Goal: Obtain resource: Download file/media

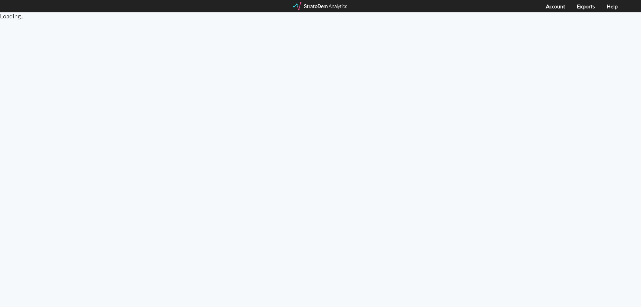
click at [329, 11] on div "Account Exports Help" at bounding box center [320, 6] width 641 height 12
click at [332, 5] on div at bounding box center [320, 6] width 55 height 8
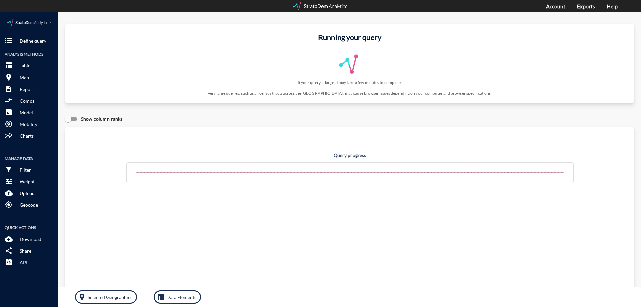
click p "Define query"
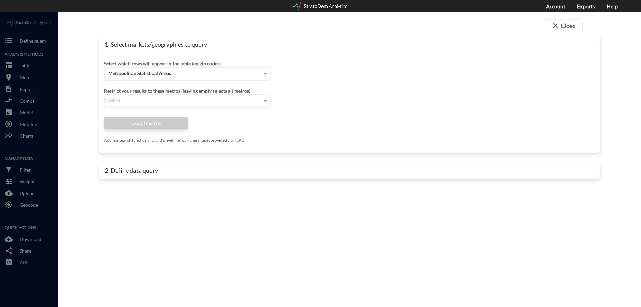
click div "Metropolitan Statistical Areas"
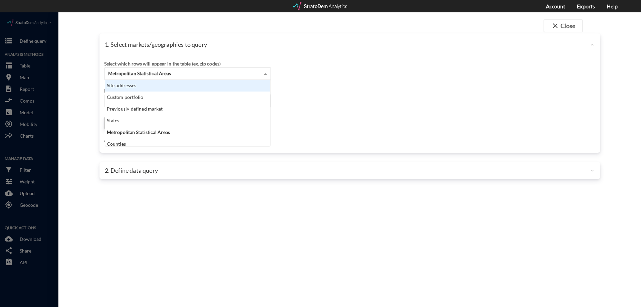
click div "Site addresses"
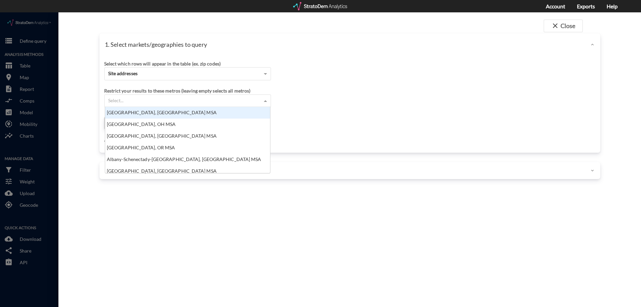
click div "Select..."
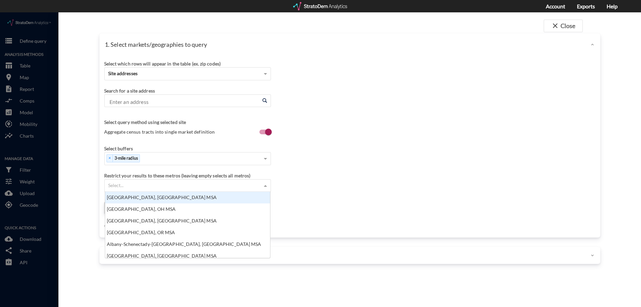
scroll to position [61, 161]
type input "20"
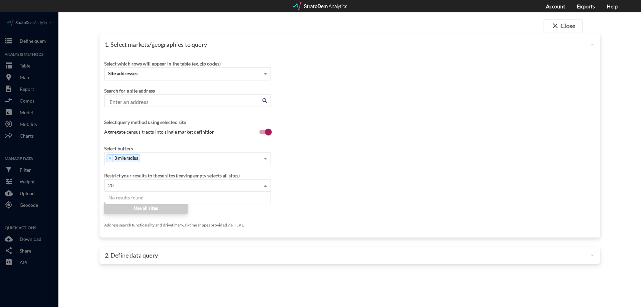
click input "Enter an address"
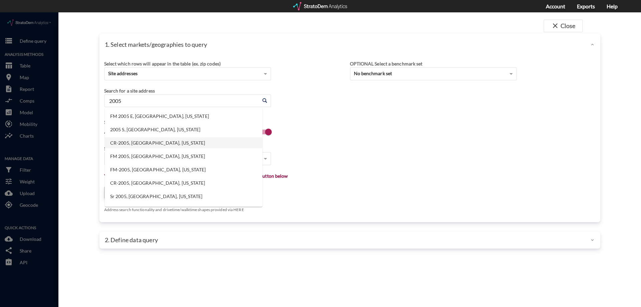
click li "CR-2005, [GEOGRAPHIC_DATA], [US_STATE]"
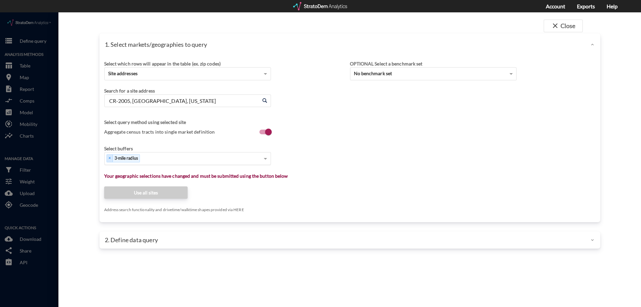
type input "CR-2005, [GEOGRAPHIC_DATA], [US_STATE]"
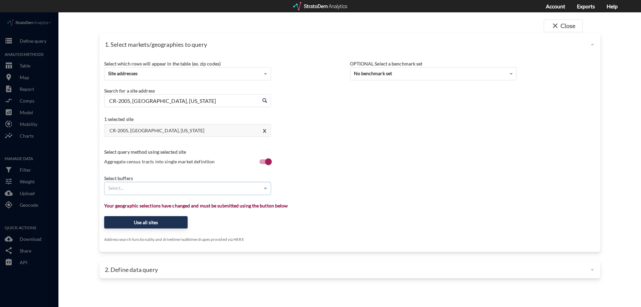
type input "1"
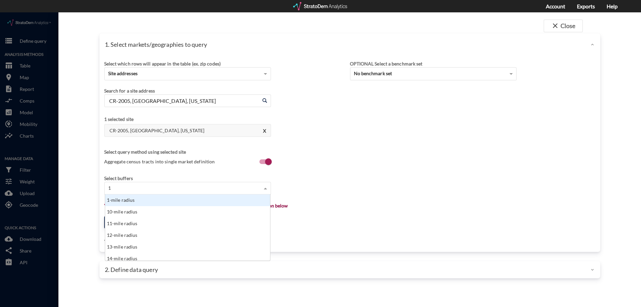
click div "1-mile radius"
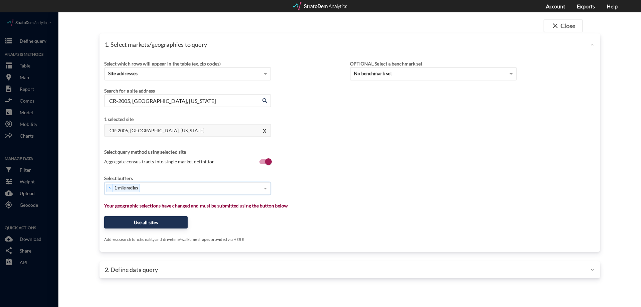
type input "3"
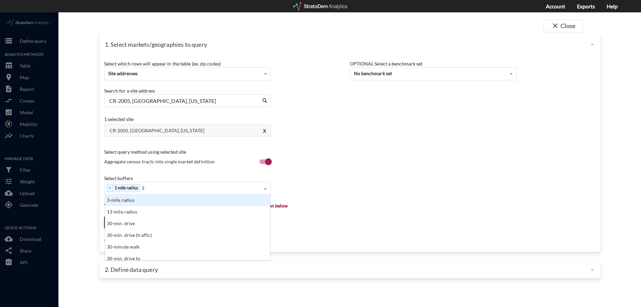
click div "3-mile radius"
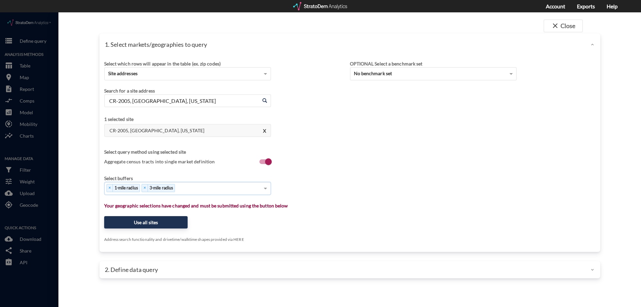
type input "5"
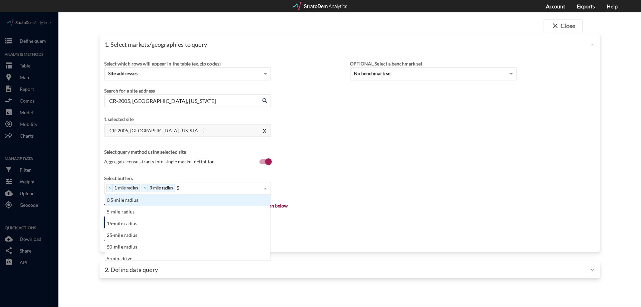
click div "5-mile radius"
type input "1"
click div "10-mile radius"
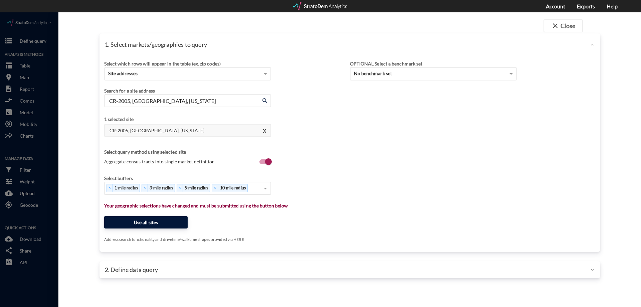
click button "Use all sites"
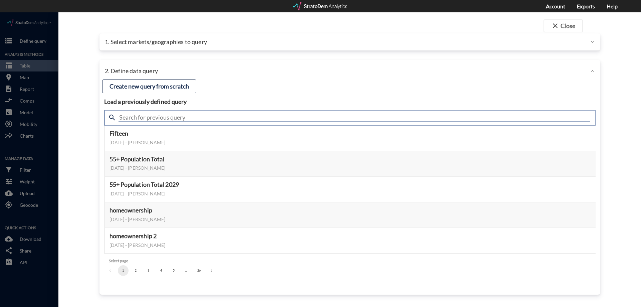
click input "text"
type input "demand"
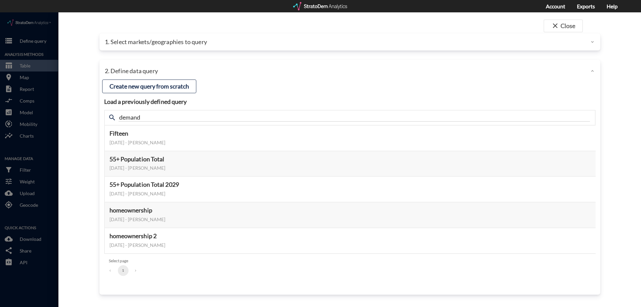
click h4 "Load a previously defined query"
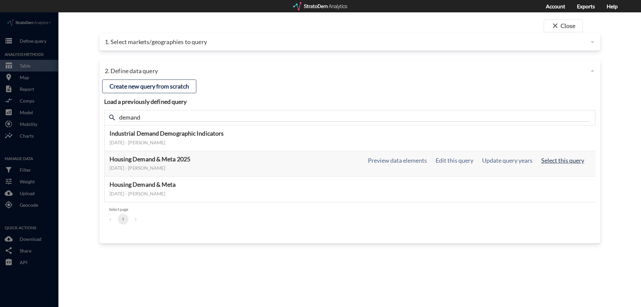
click button "Select this query"
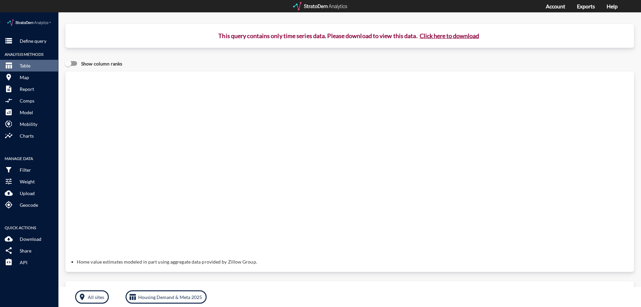
click button "Click here to download"
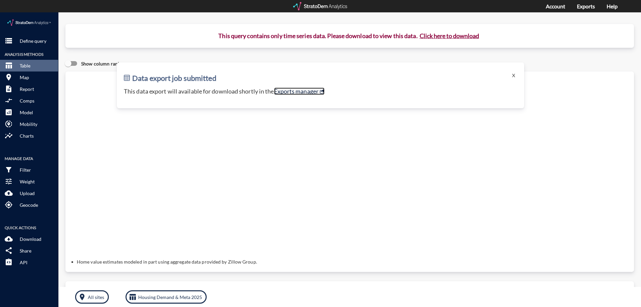
click link "Exports manager"
click button "storage Define query"
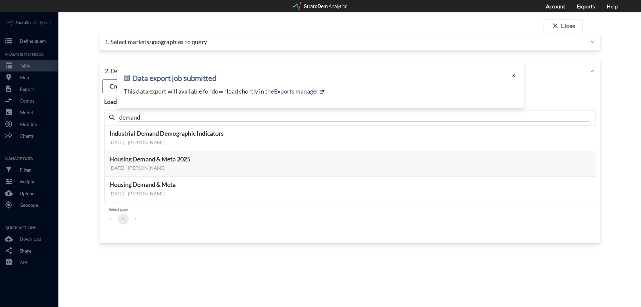
click button "X"
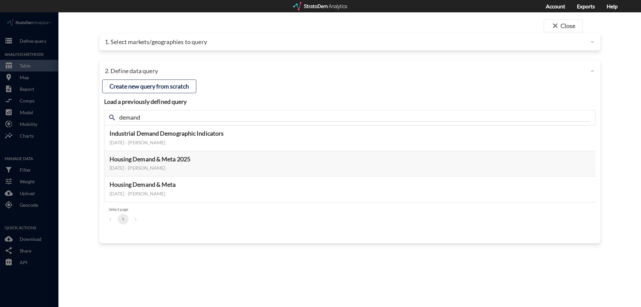
click div "1. Select markets/geographies to query"
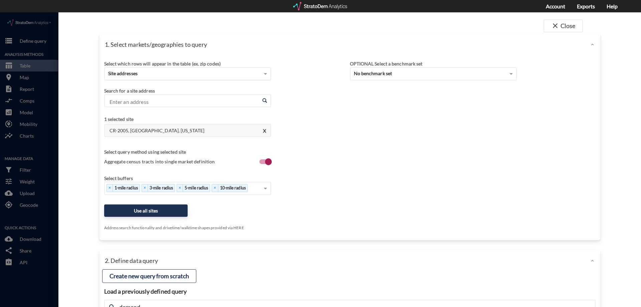
click div "Site addresses"
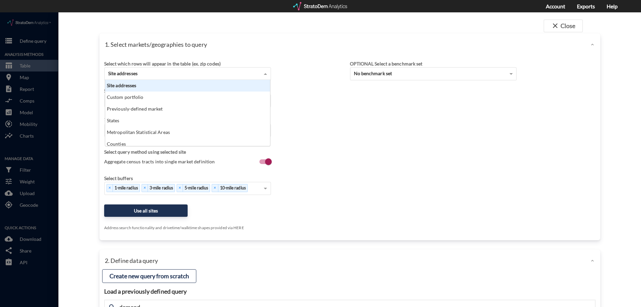
click div "Site addresses"
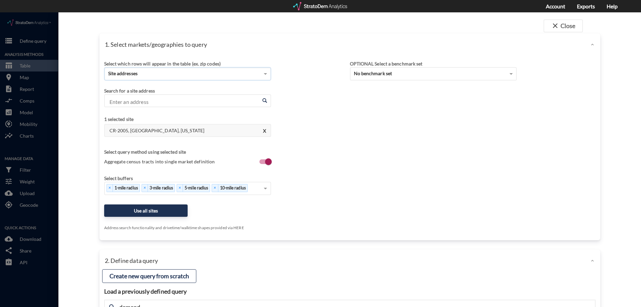
click input "Enter an address"
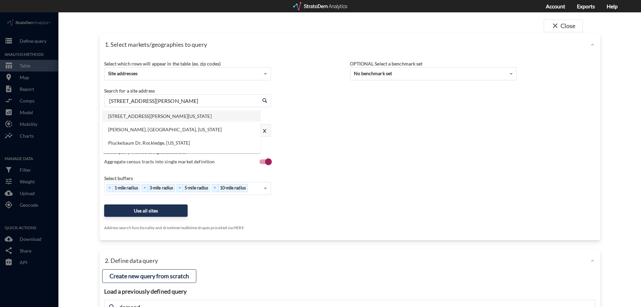
click li "[STREET_ADDRESS][PERSON_NAME][US_STATE]"
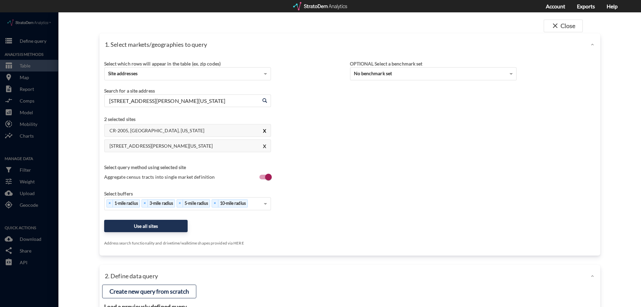
type input "[STREET_ADDRESS][PERSON_NAME][US_STATE]"
click button "X"
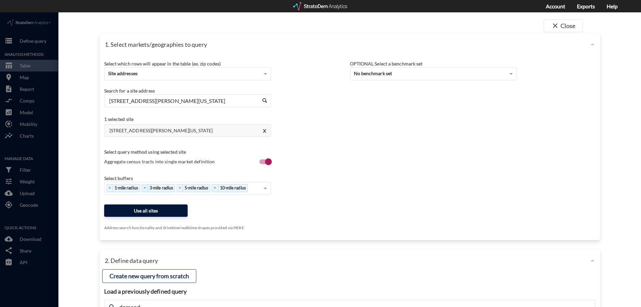
click button "Use all sites"
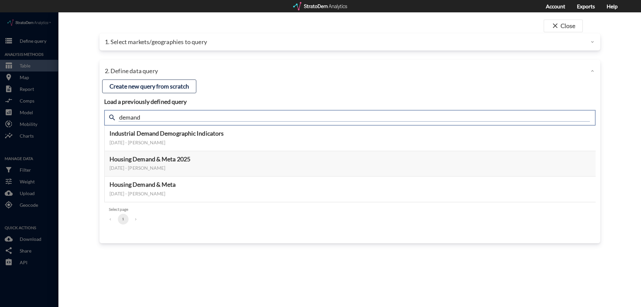
click input "demand"
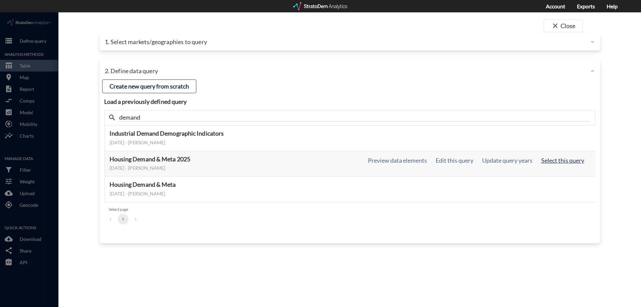
click button "Select this query"
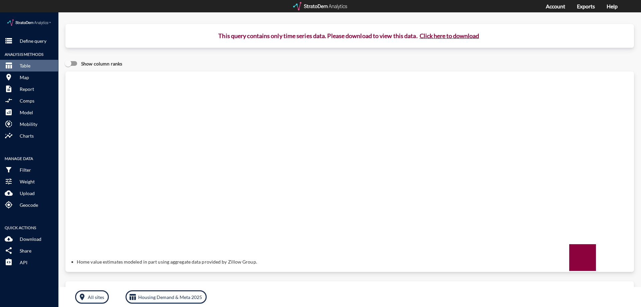
click button "Click here to download"
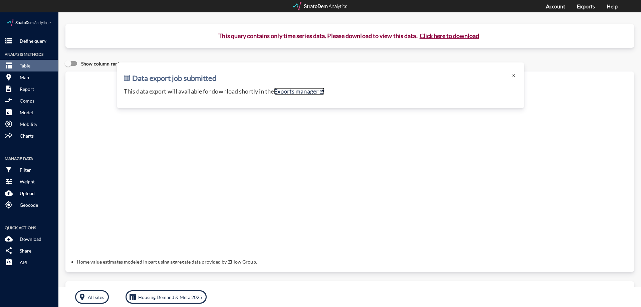
click link "Exports manager"
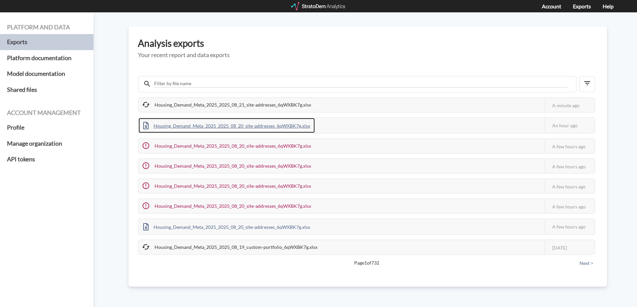
click at [216, 128] on div "Housing_Demand_Meta_2025_2025_08_20_site-addresses_6qWXBK7g.xlsx" at bounding box center [226, 125] width 176 height 15
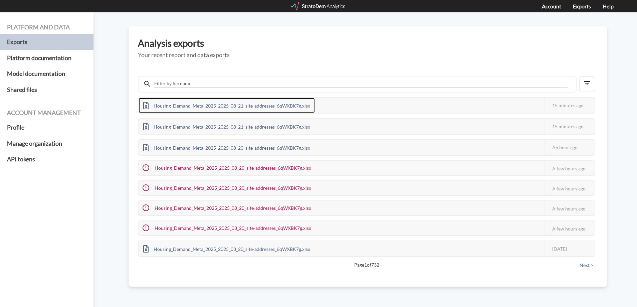
click at [206, 105] on div "Housing_Demand_Meta_2025_2025_08_21_site-addresses_6qWXBK7g.xlsx" at bounding box center [226, 105] width 176 height 15
